Goal: Complete application form

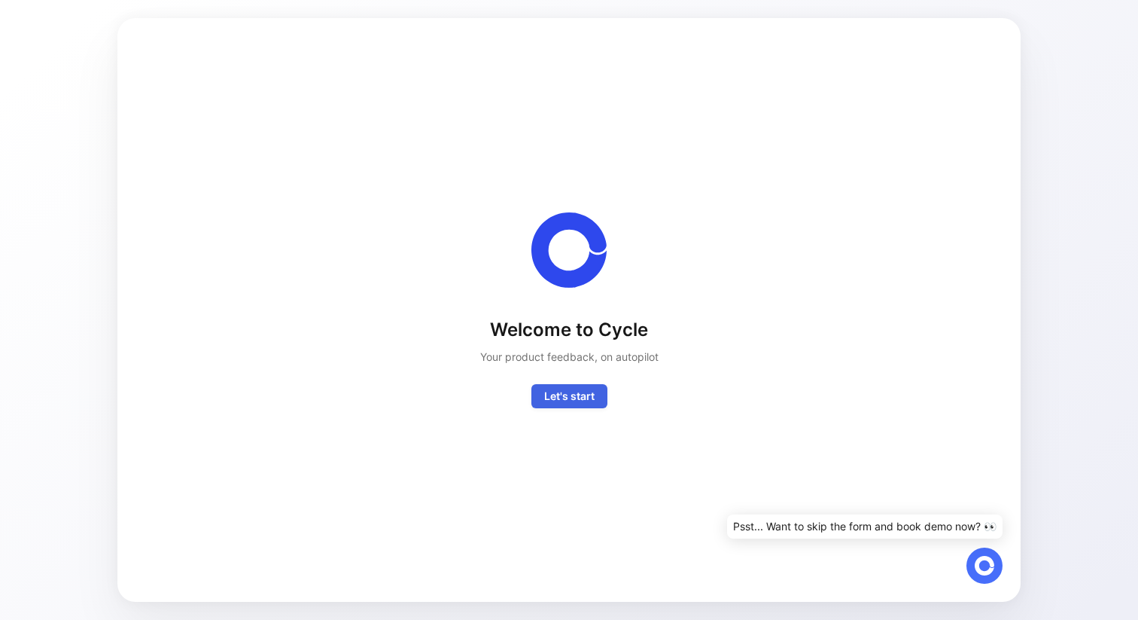
click at [562, 404] on span "Let's start" at bounding box center [569, 396] width 50 height 18
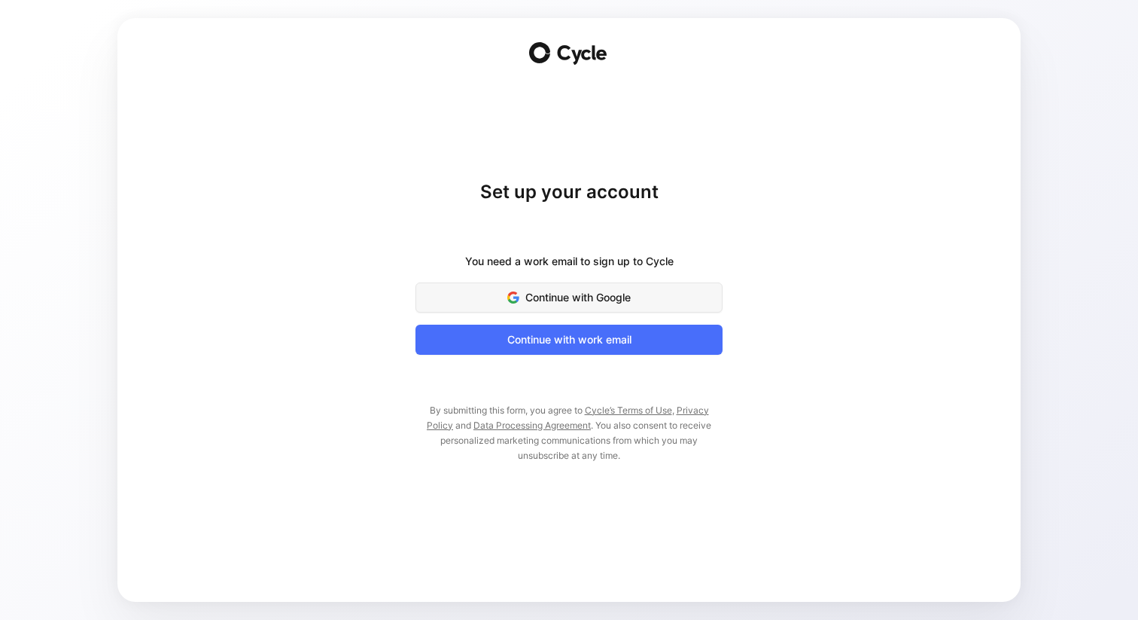
click at [548, 300] on span "Continue with Google" at bounding box center [569, 297] width 270 height 18
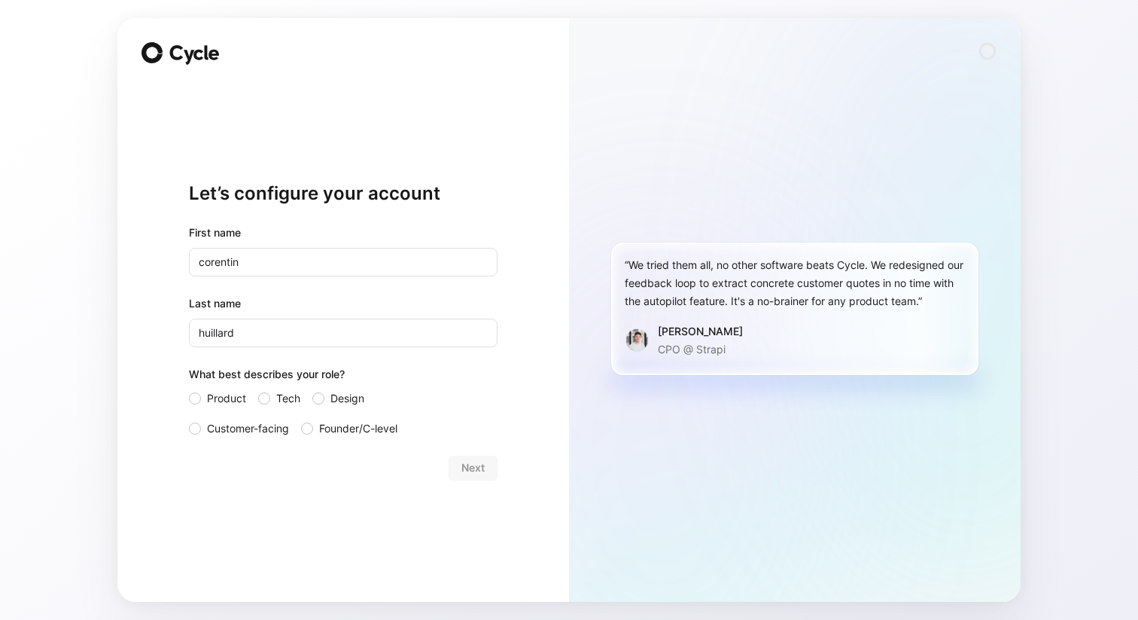
click at [283, 251] on input "corentin" at bounding box center [343, 262] width 309 height 29
click at [206, 264] on input "corentin" at bounding box center [343, 262] width 309 height 29
type input "Corentin"
click at [203, 331] on input "huillard" at bounding box center [343, 333] width 309 height 29
type input "Huillard"
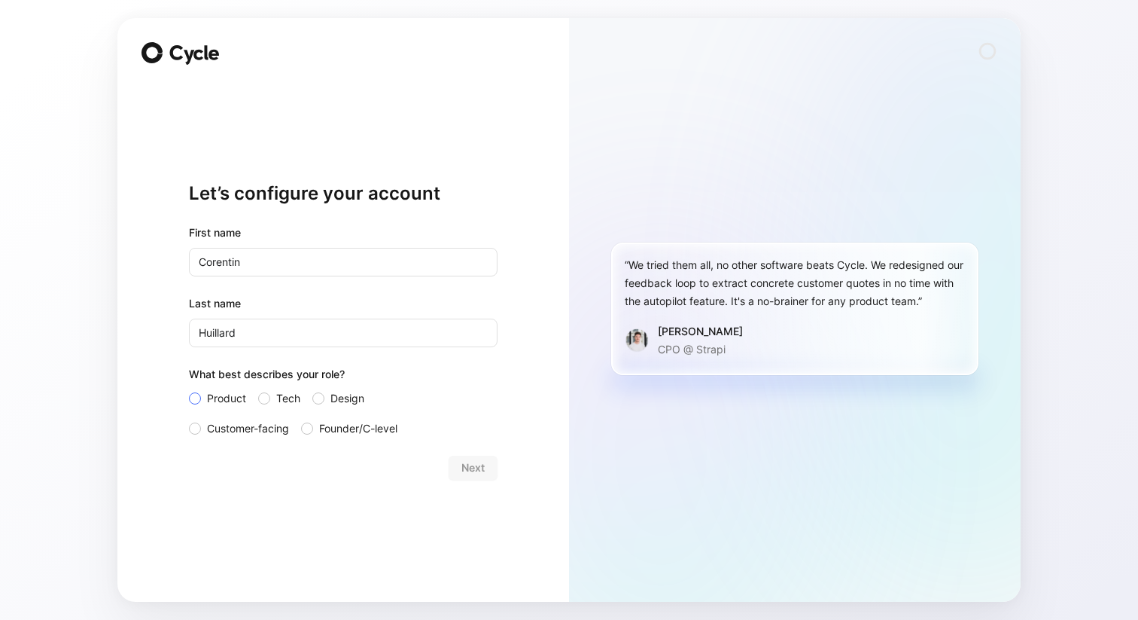
click at [193, 397] on div at bounding box center [195, 398] width 12 height 12
click at [189, 389] on input "Product" at bounding box center [189, 389] width 0 height 0
click at [476, 465] on span "Next" at bounding box center [473, 468] width 23 height 18
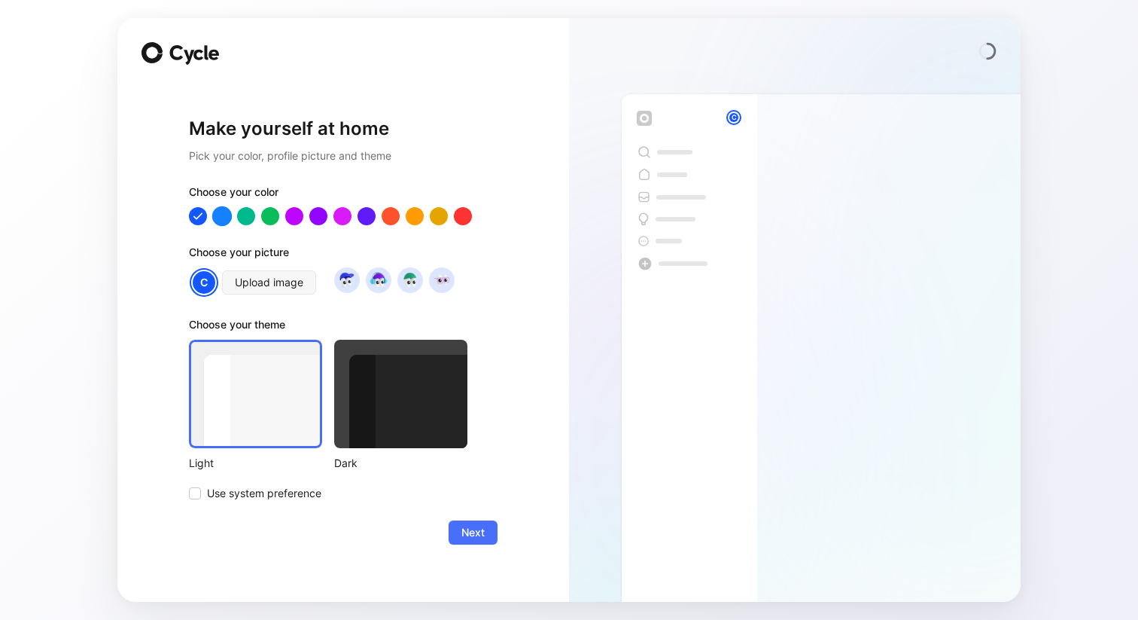
click at [220, 219] on div at bounding box center [222, 216] width 20 height 20
click at [247, 209] on div at bounding box center [246, 216] width 20 height 20
click at [198, 492] on icon at bounding box center [194, 493] width 9 height 9
click at [189, 484] on input "Use system preference" at bounding box center [189, 484] width 0 height 0
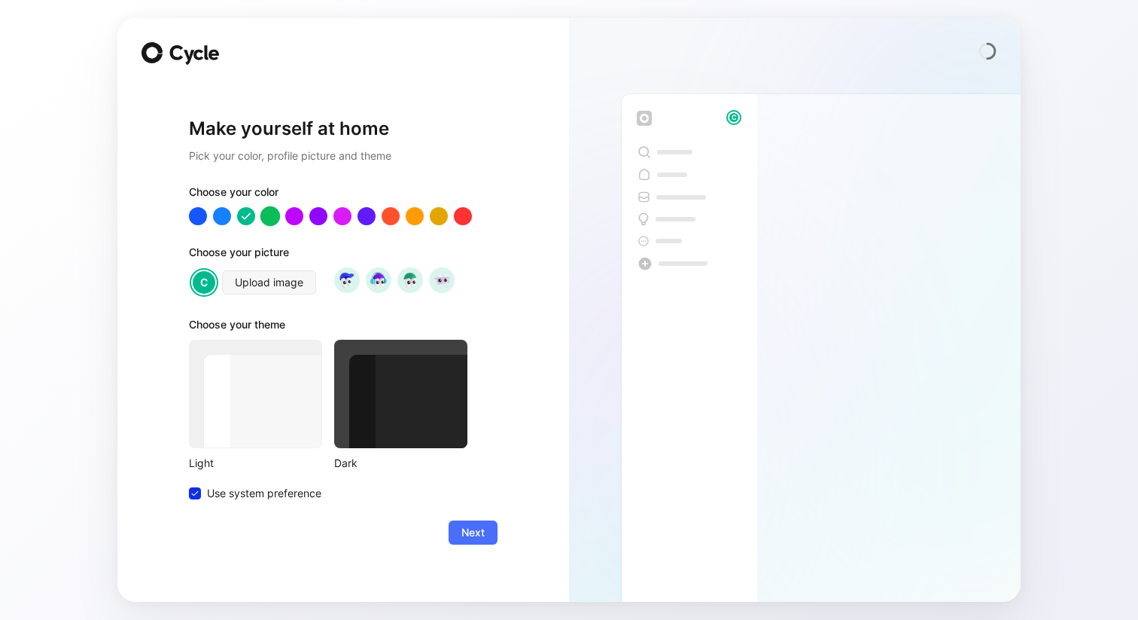
click at [270, 215] on div at bounding box center [271, 216] width 20 height 20
click at [293, 218] on div at bounding box center [295, 216] width 20 height 20
click at [341, 218] on div at bounding box center [343, 216] width 20 height 20
click at [371, 221] on div at bounding box center [367, 216] width 20 height 20
click at [476, 530] on span "Next" at bounding box center [473, 532] width 23 height 18
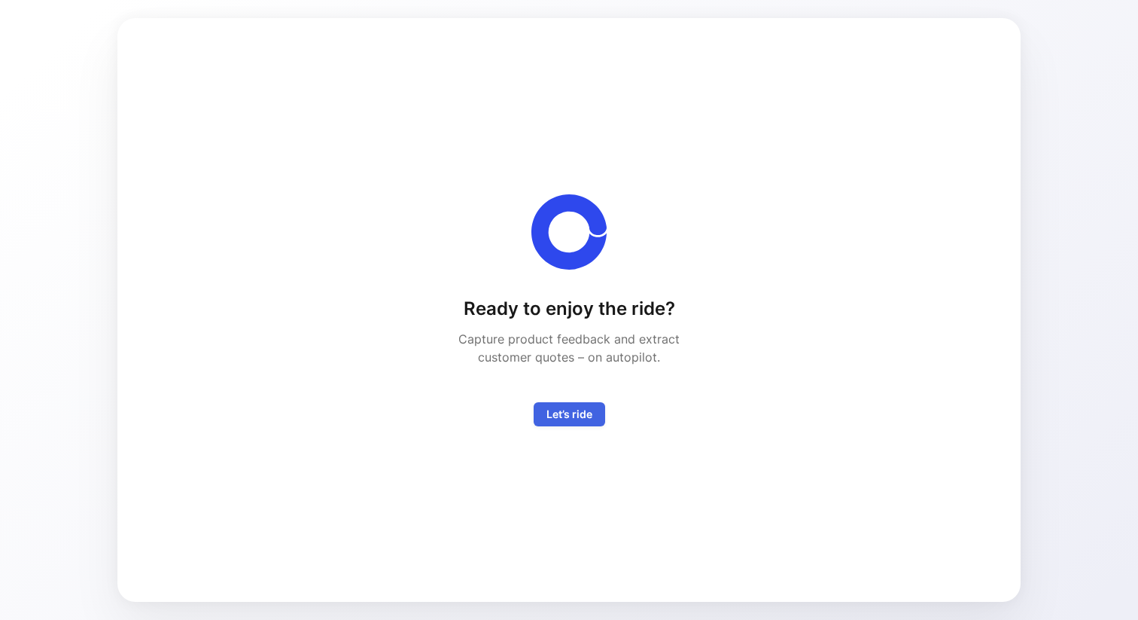
click at [590, 410] on span "Let’s ride" at bounding box center [570, 414] width 46 height 18
